Goal: Information Seeking & Learning: Find specific fact

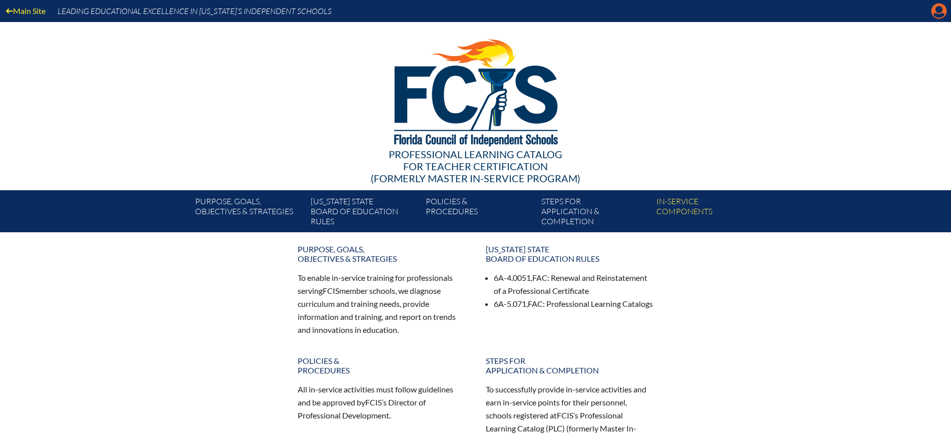
click at [936, 9] on icon at bounding box center [940, 12] width 16 height 16
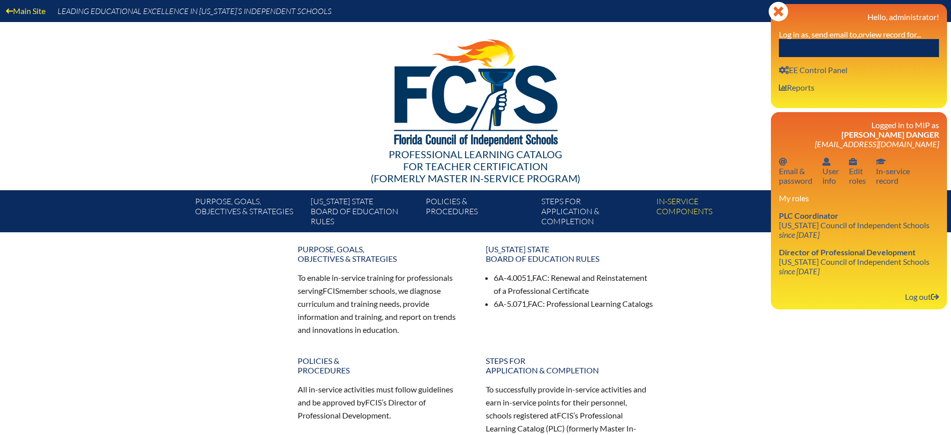
click at [844, 47] on input "text" at bounding box center [859, 48] width 160 height 18
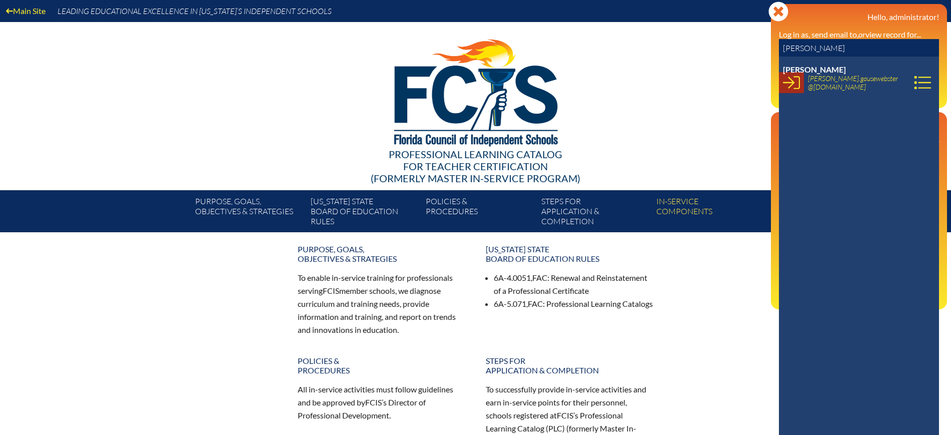
type input "[PERSON_NAME]"
click at [794, 84] on icon at bounding box center [791, 82] width 17 height 17
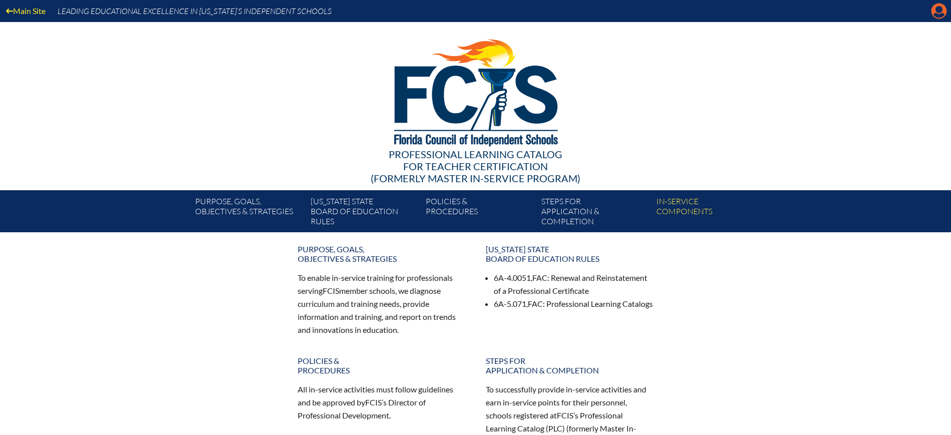
click at [939, 8] on icon "Manage account" at bounding box center [939, 11] width 16 height 16
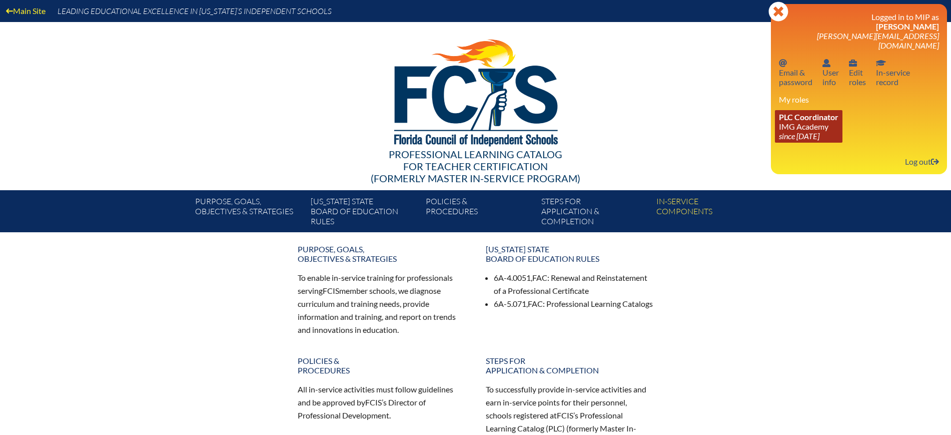
click at [814, 115] on link "PLC Coordinator IMG Academy since 2022 Aug 25" at bounding box center [809, 126] width 68 height 33
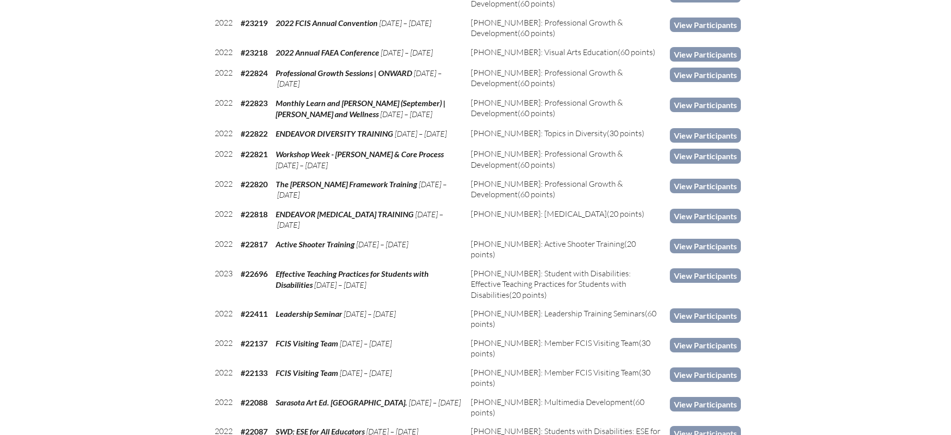
scroll to position [1876, 0]
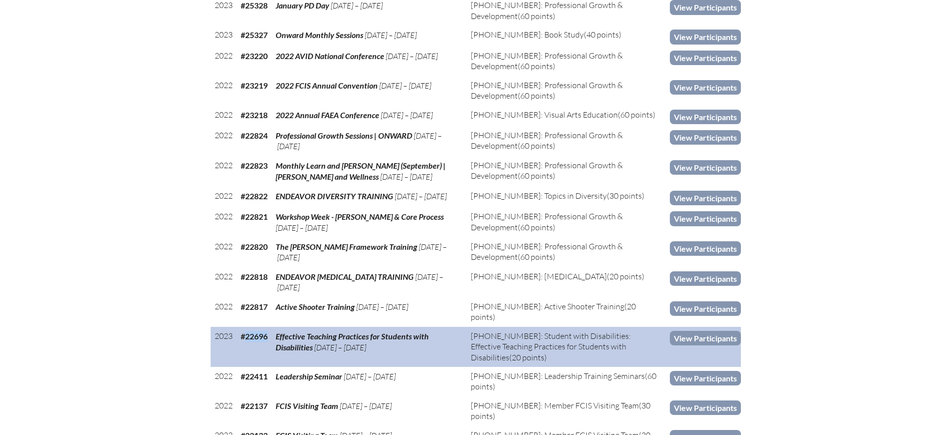
drag, startPoint x: 271, startPoint y: 287, endPoint x: 244, endPoint y: 288, distance: 26.5
click at [244, 327] on td "#22696" at bounding box center [254, 347] width 35 height 40
copy b "22696"
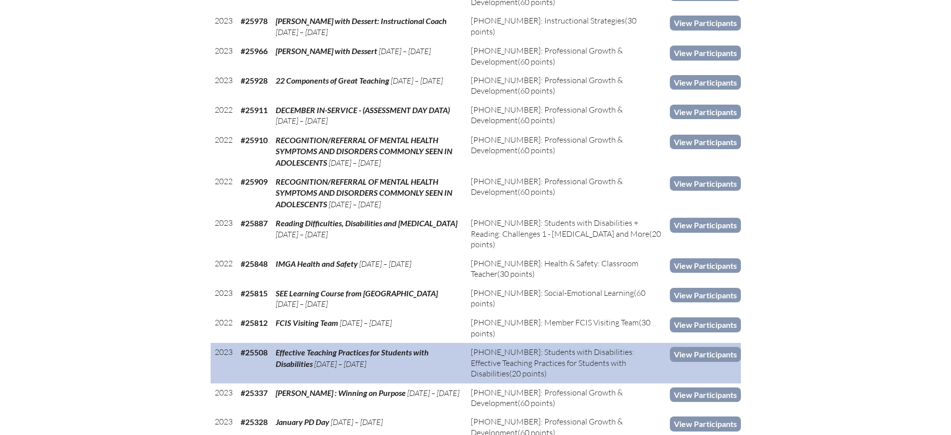
scroll to position [1439, 0]
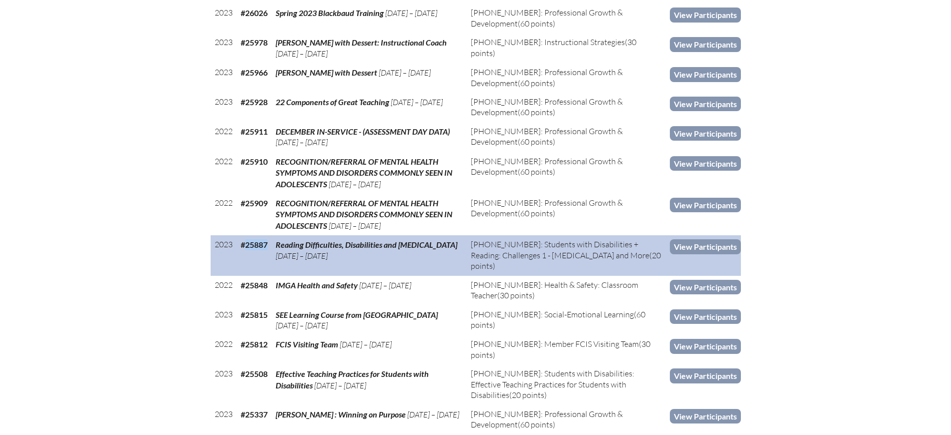
drag, startPoint x: 269, startPoint y: 219, endPoint x: 248, endPoint y: 219, distance: 21.5
click at [248, 235] on td "#25887" at bounding box center [254, 255] width 35 height 40
copy b "25887"
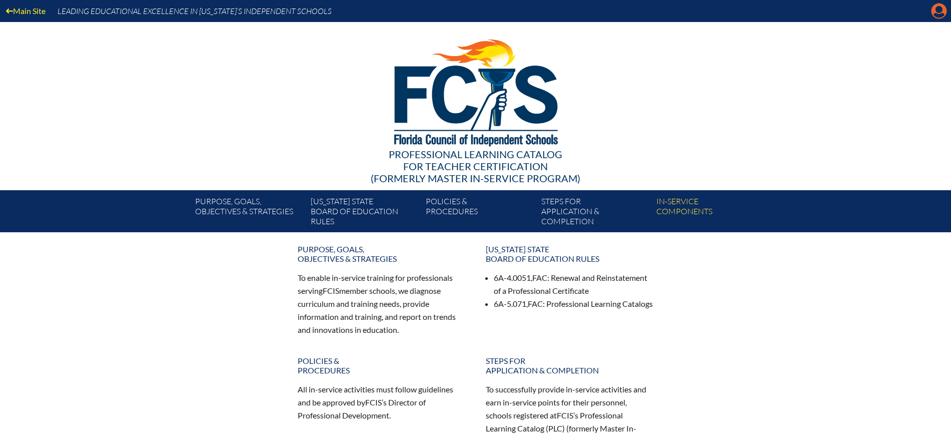
click at [940, 14] on icon "Manage account" at bounding box center [939, 11] width 16 height 16
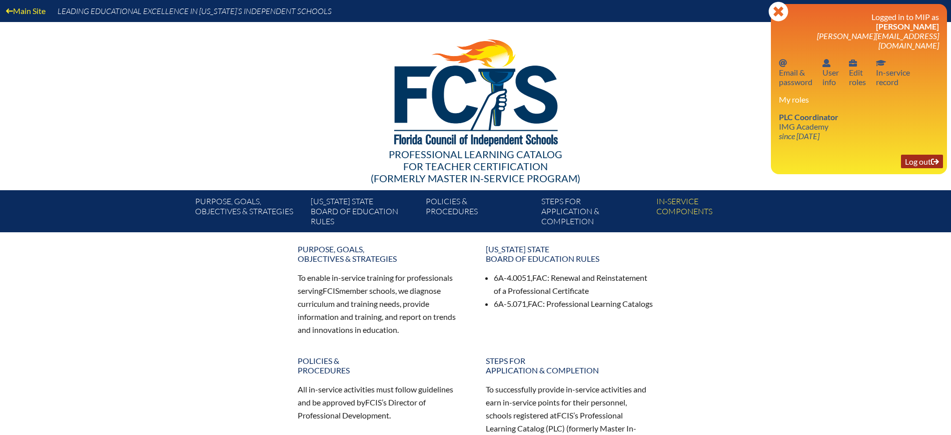
click at [925, 155] on link "Log out Log out" at bounding box center [922, 162] width 42 height 14
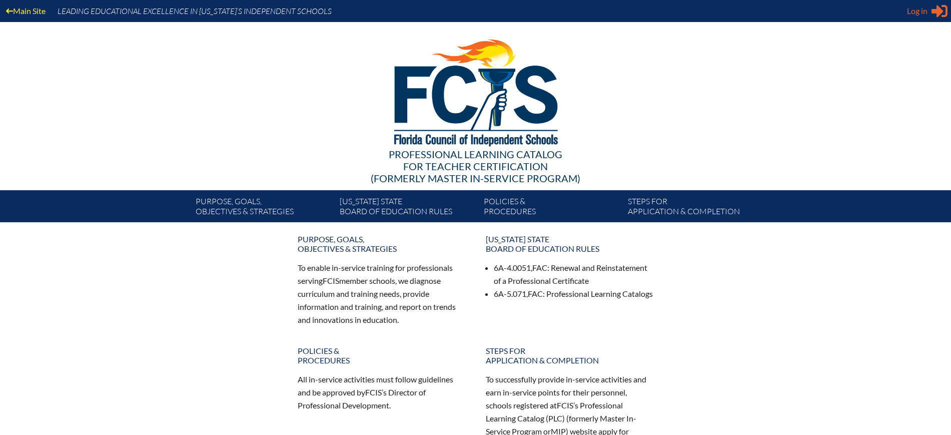
type input "kdanger@fcis.org"
click at [913, 10] on span "Log in" at bounding box center [917, 11] width 21 height 12
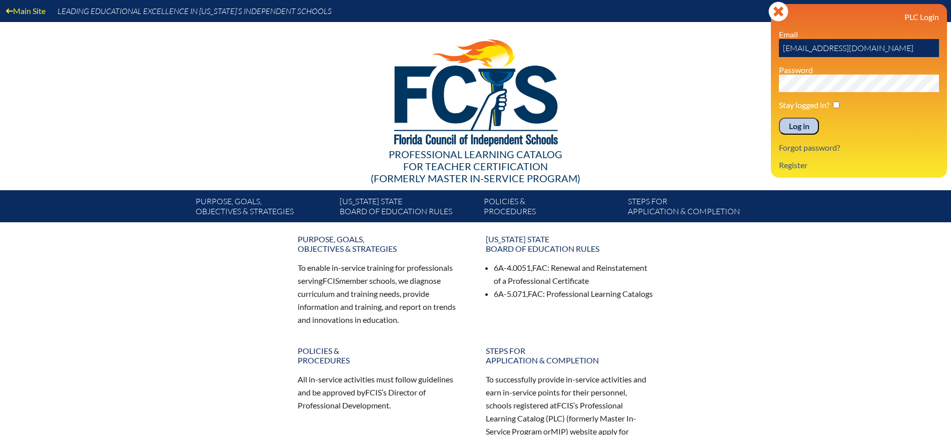
click at [788, 128] on input "Log in" at bounding box center [799, 126] width 40 height 17
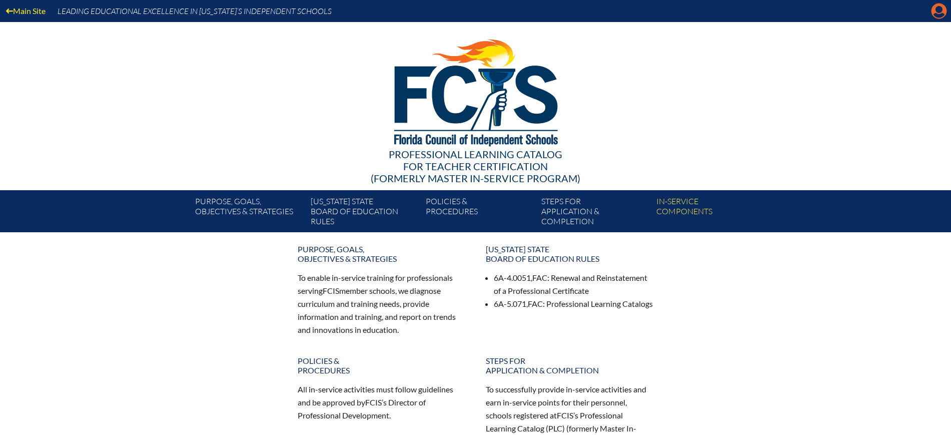
click at [940, 7] on icon "Manage Account" at bounding box center [939, 11] width 16 height 16
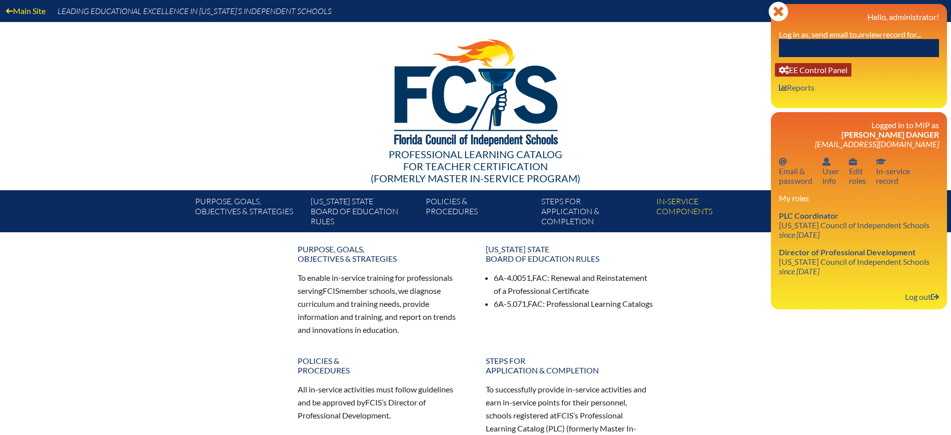
click at [818, 71] on link "User info EE Control Panel" at bounding box center [813, 70] width 77 height 14
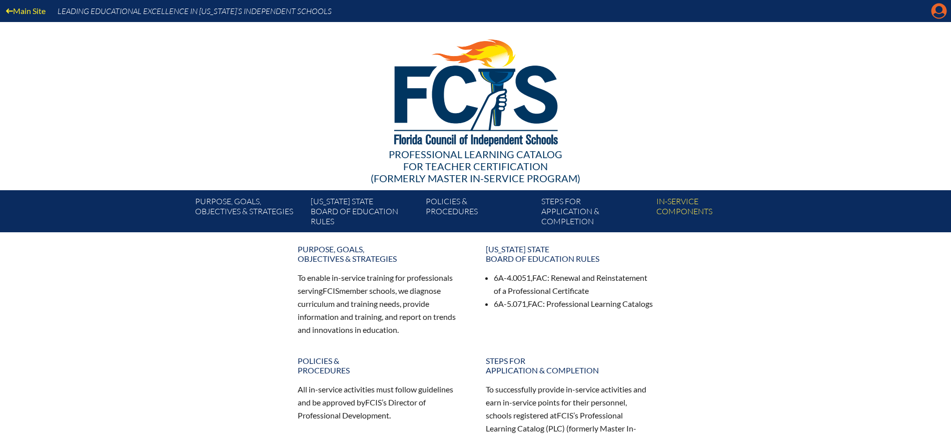
click at [944, 12] on icon at bounding box center [940, 12] width 16 height 16
click at [939, 9] on icon "Manage Account" at bounding box center [939, 11] width 16 height 16
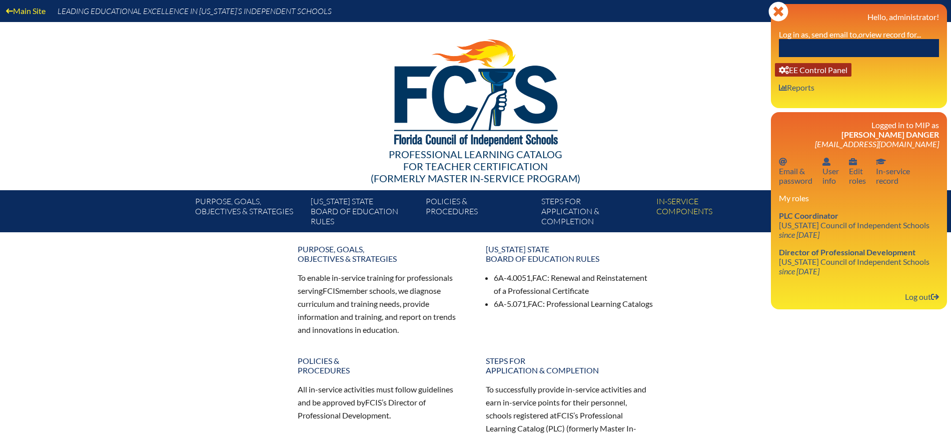
click at [824, 67] on link "User info EE Control Panel" at bounding box center [813, 70] width 77 height 14
click at [805, 40] on input "text" at bounding box center [859, 48] width 160 height 18
paste input "Bothayna Mahmoud"
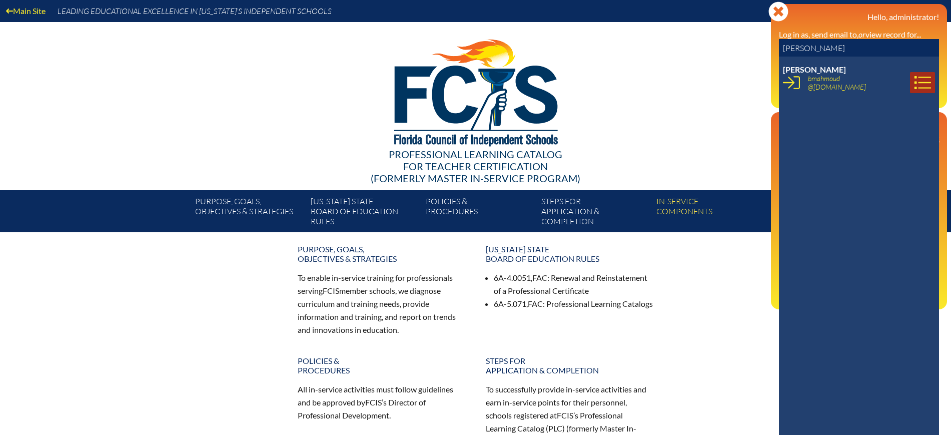
type input "Bothayna Mahmoud"
click at [914, 81] on icon at bounding box center [922, 82] width 17 height 17
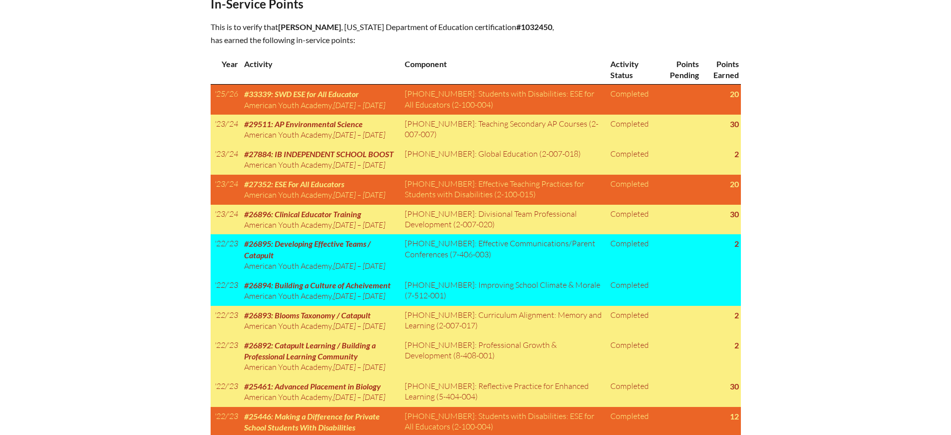
scroll to position [500, 0]
